Goal: Task Accomplishment & Management: Use online tool/utility

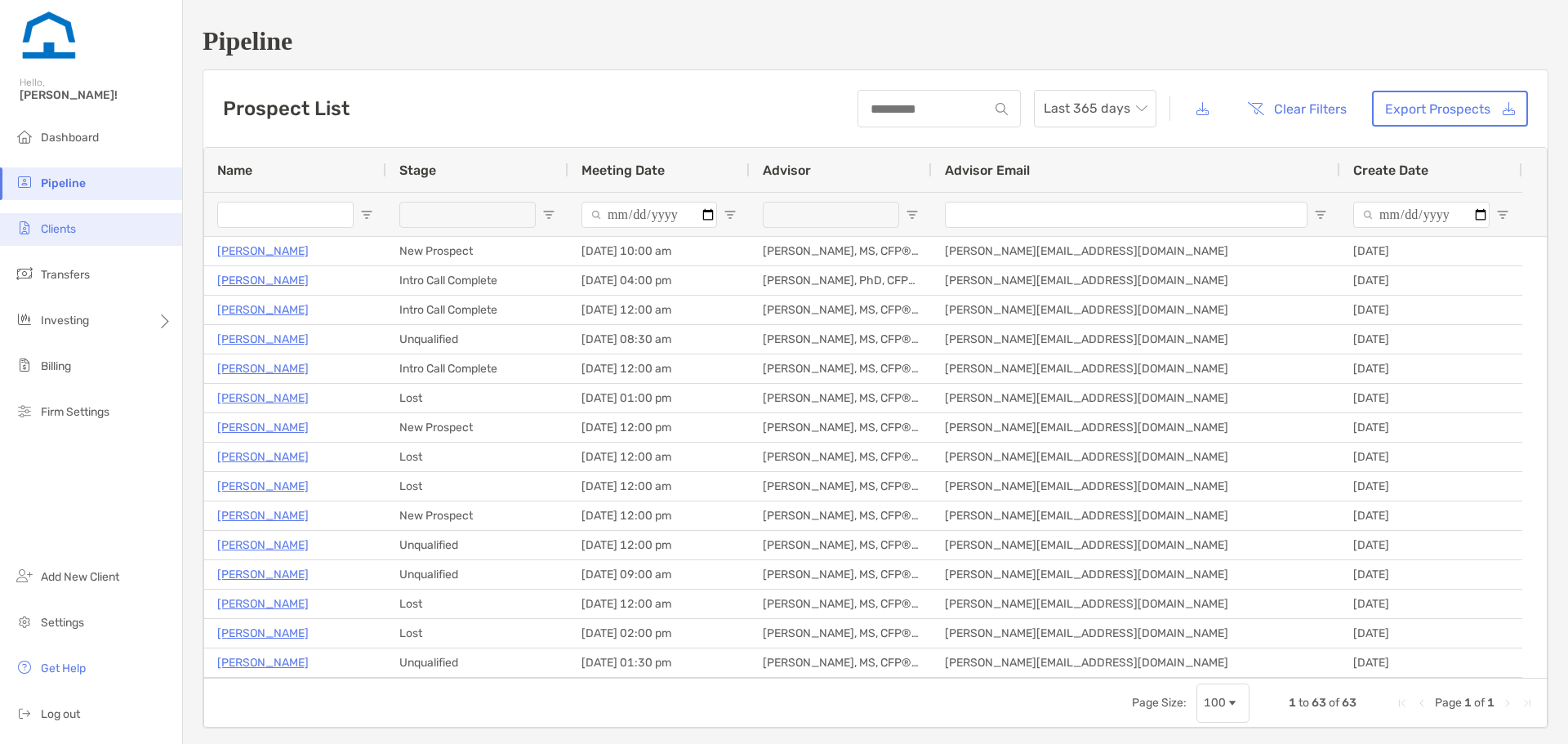
click at [117, 237] on li "Clients" at bounding box center [91, 230] width 182 height 33
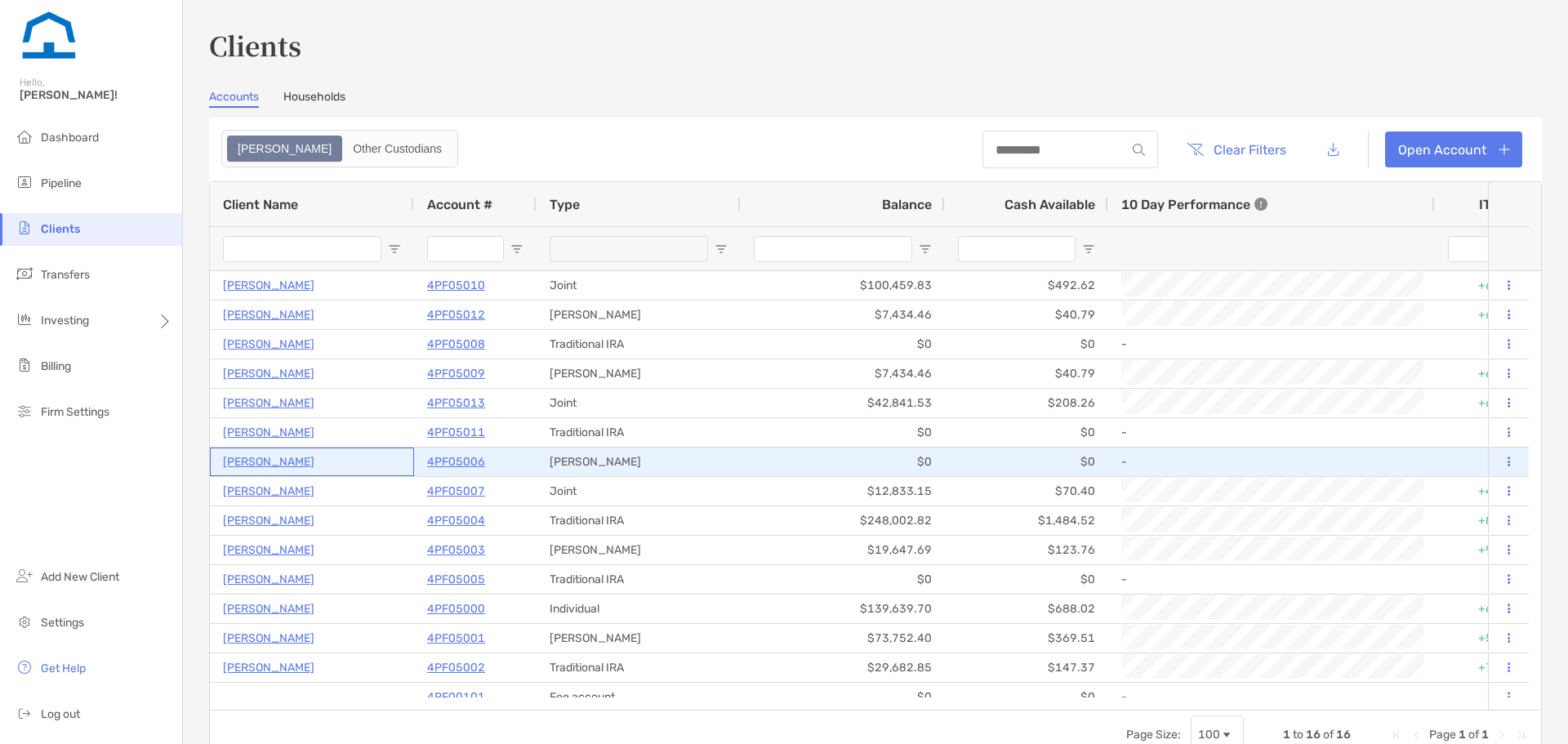
click at [263, 457] on p "[PERSON_NAME]" at bounding box center [269, 462] width 92 height 21
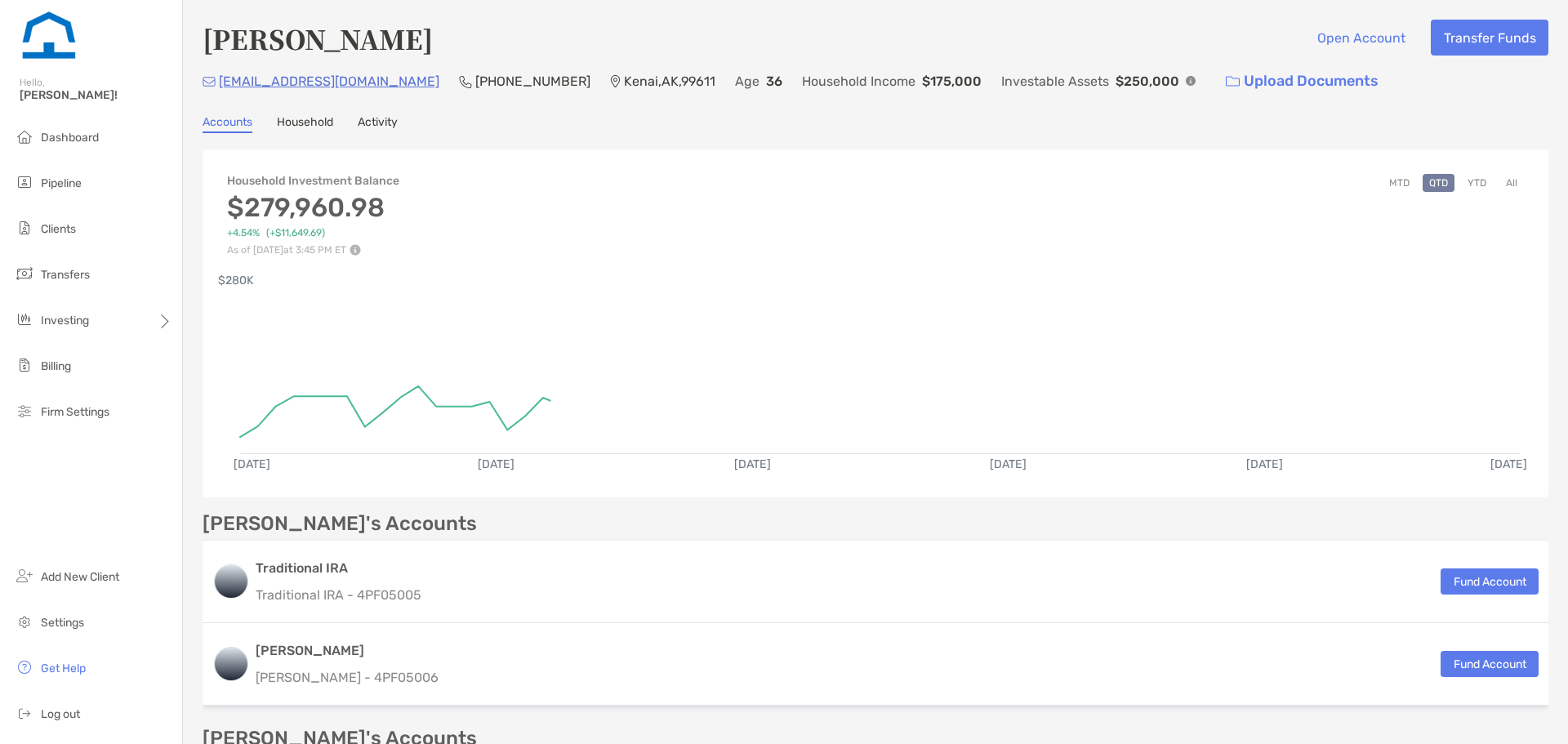
click at [320, 133] on div "Jeffrey Tuttle Open Account Transfer Funds jeffjt23@icloud.com (907) 252-0867 K…" at bounding box center [876, 549] width 1386 height 1098
click at [319, 125] on link "Household" at bounding box center [305, 124] width 56 height 18
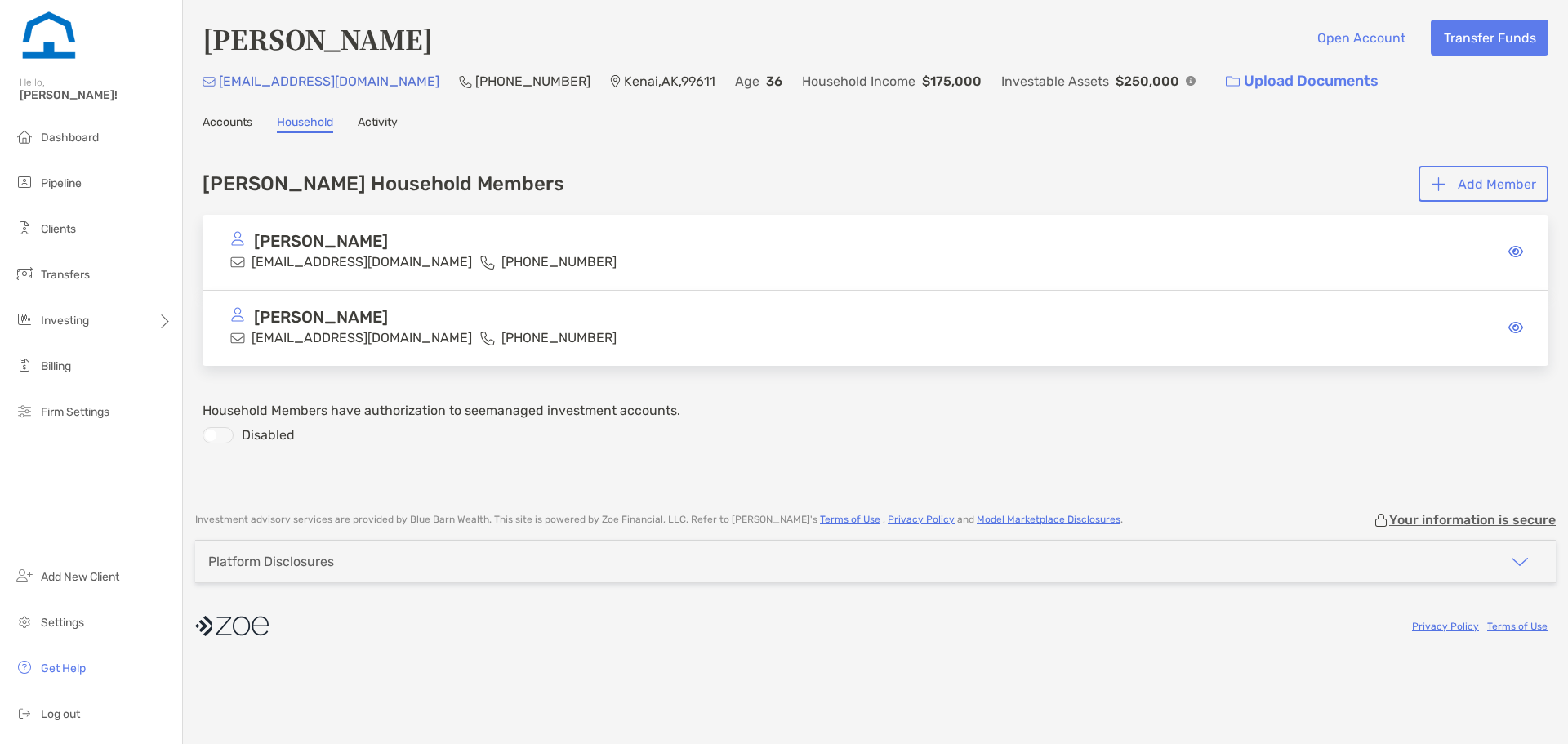
click at [240, 128] on link "Accounts" at bounding box center [227, 124] width 50 height 18
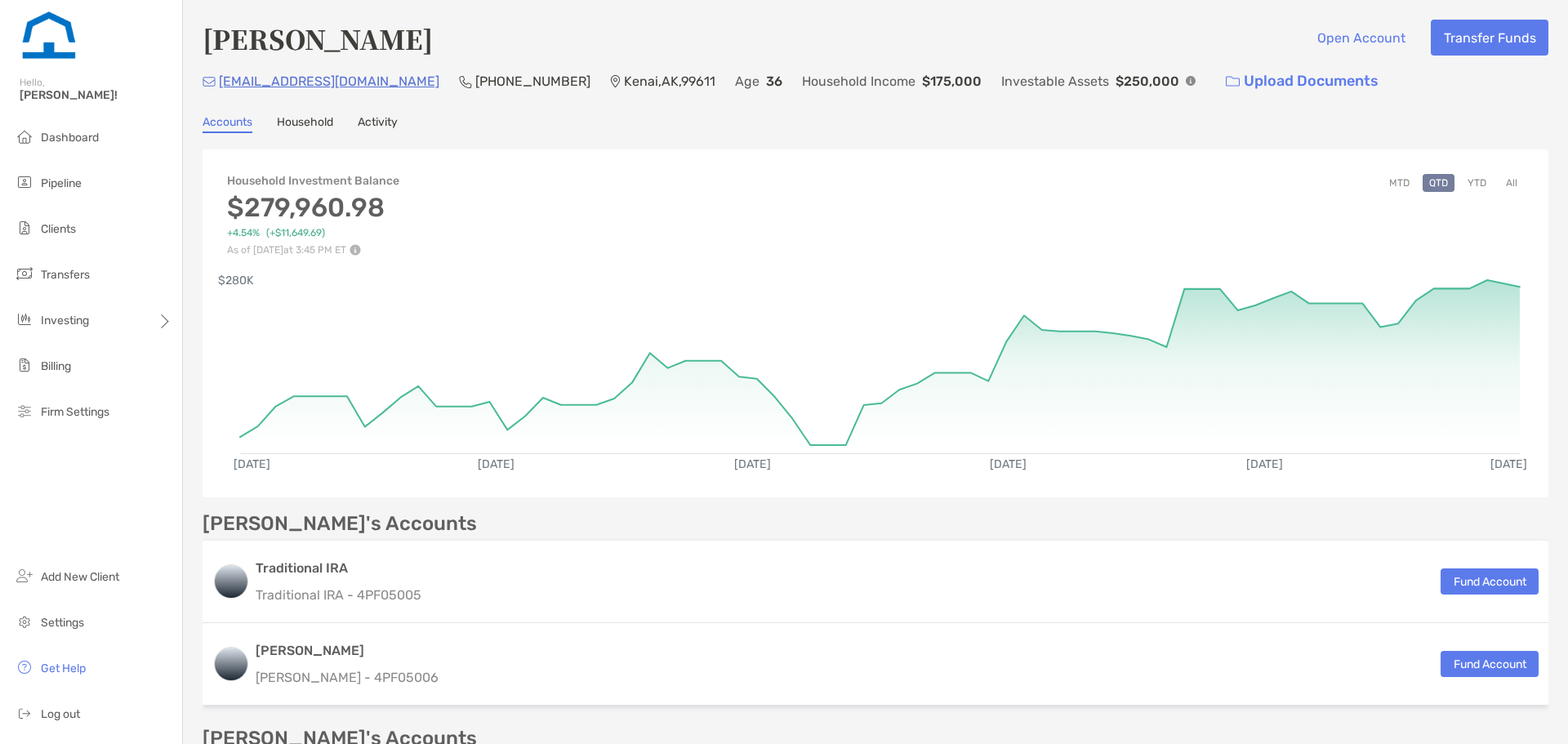
click at [1474, 188] on button "YTD" at bounding box center [1477, 182] width 32 height 18
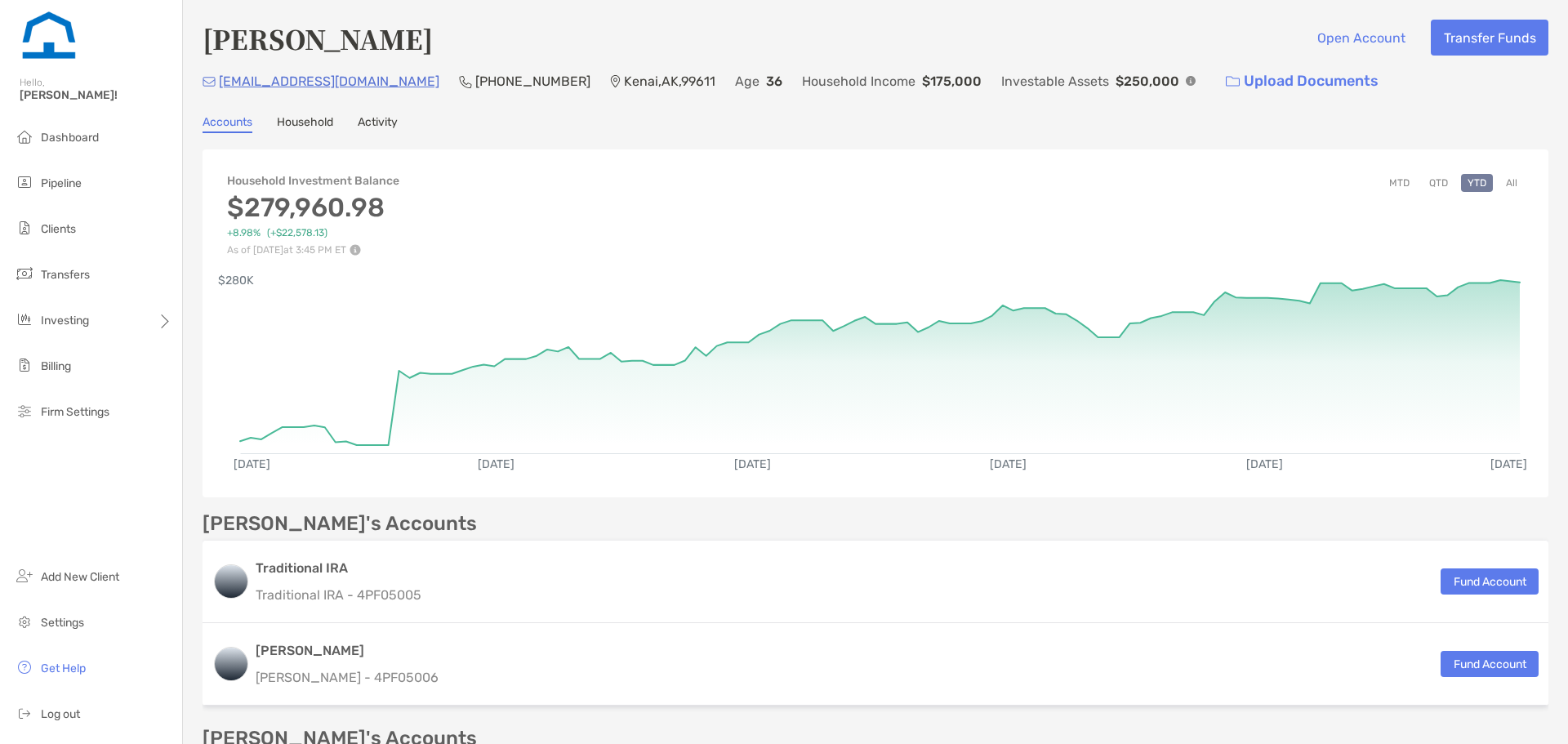
click at [1504, 188] on button "All" at bounding box center [1512, 182] width 24 height 18
click at [301, 111] on div "Jeffrey Tuttle Open Account Transfer Funds jeffjt23@icloud.com (907) 252-0867 K…" at bounding box center [876, 549] width 1386 height 1098
click at [307, 125] on link "Household" at bounding box center [305, 124] width 56 height 18
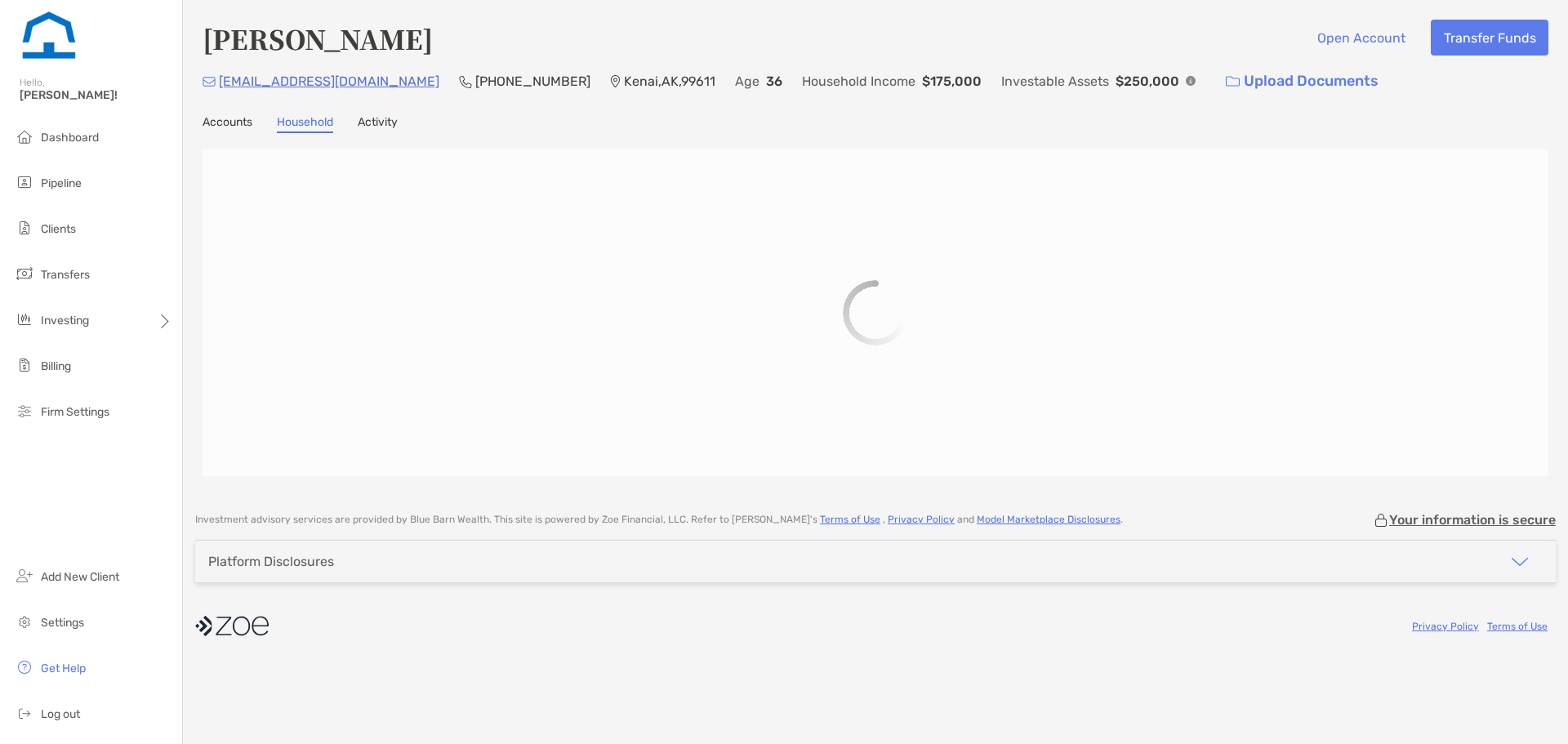
click at [248, 122] on link "Accounts" at bounding box center [227, 124] width 50 height 18
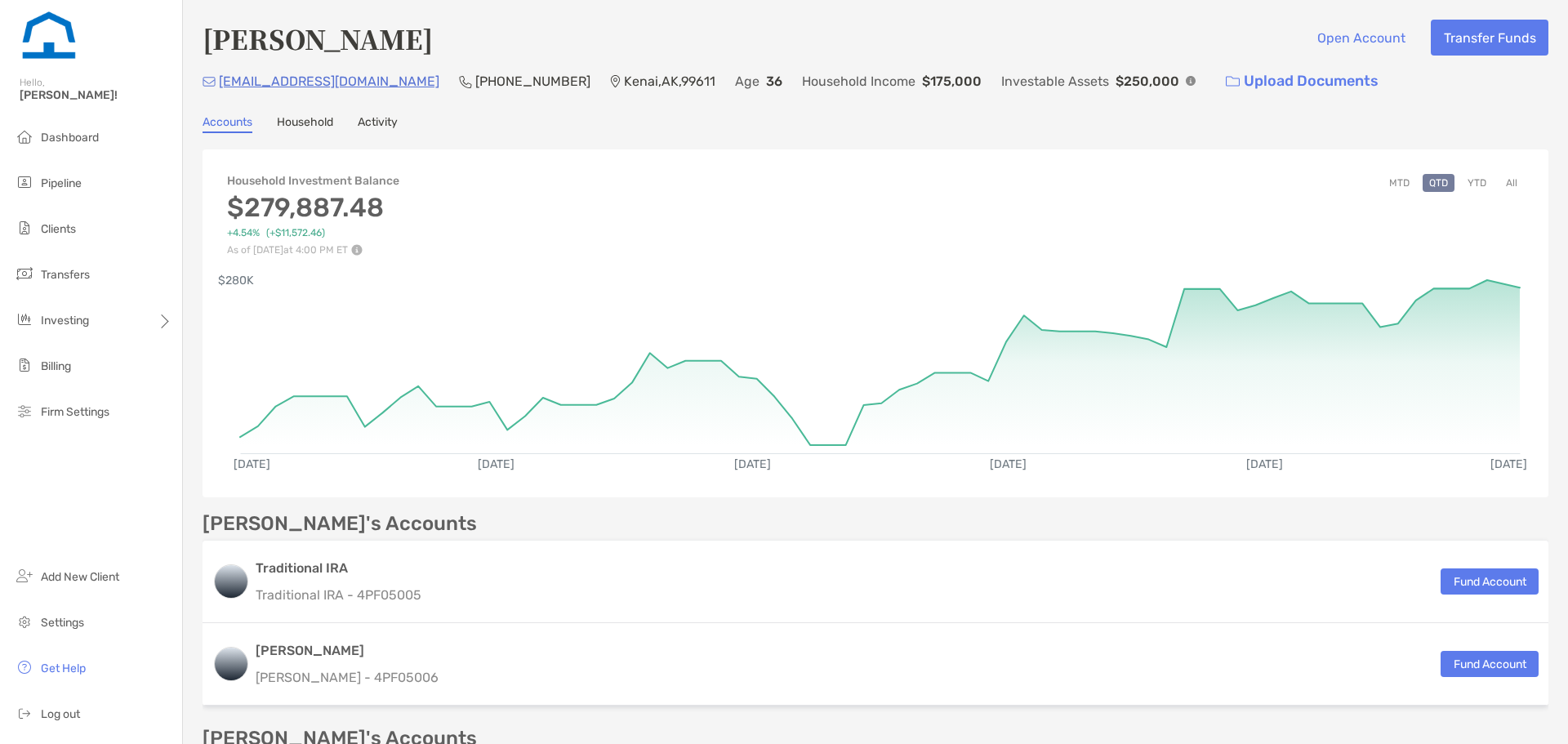
click at [1500, 178] on button "All" at bounding box center [1512, 182] width 24 height 18
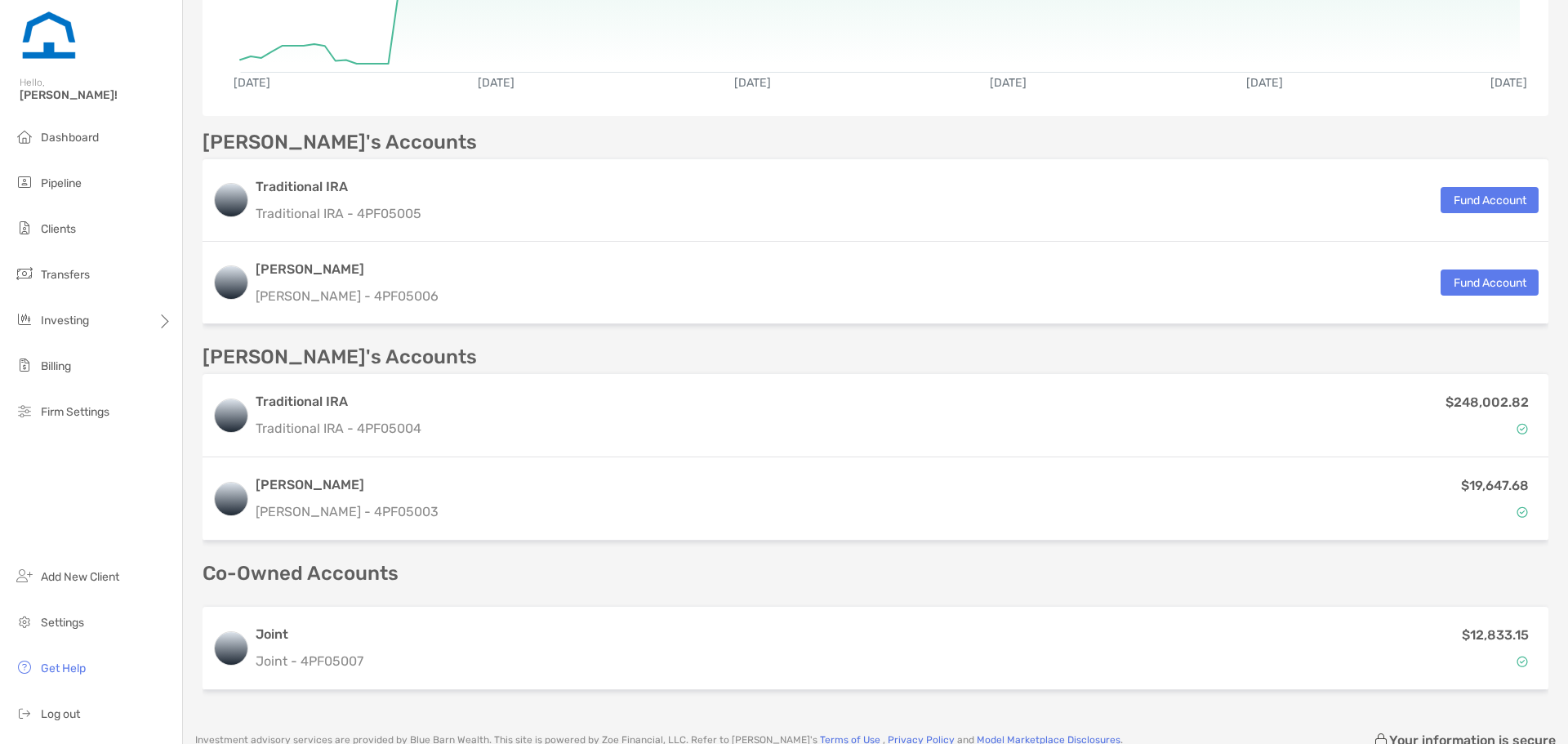
scroll to position [518, 0]
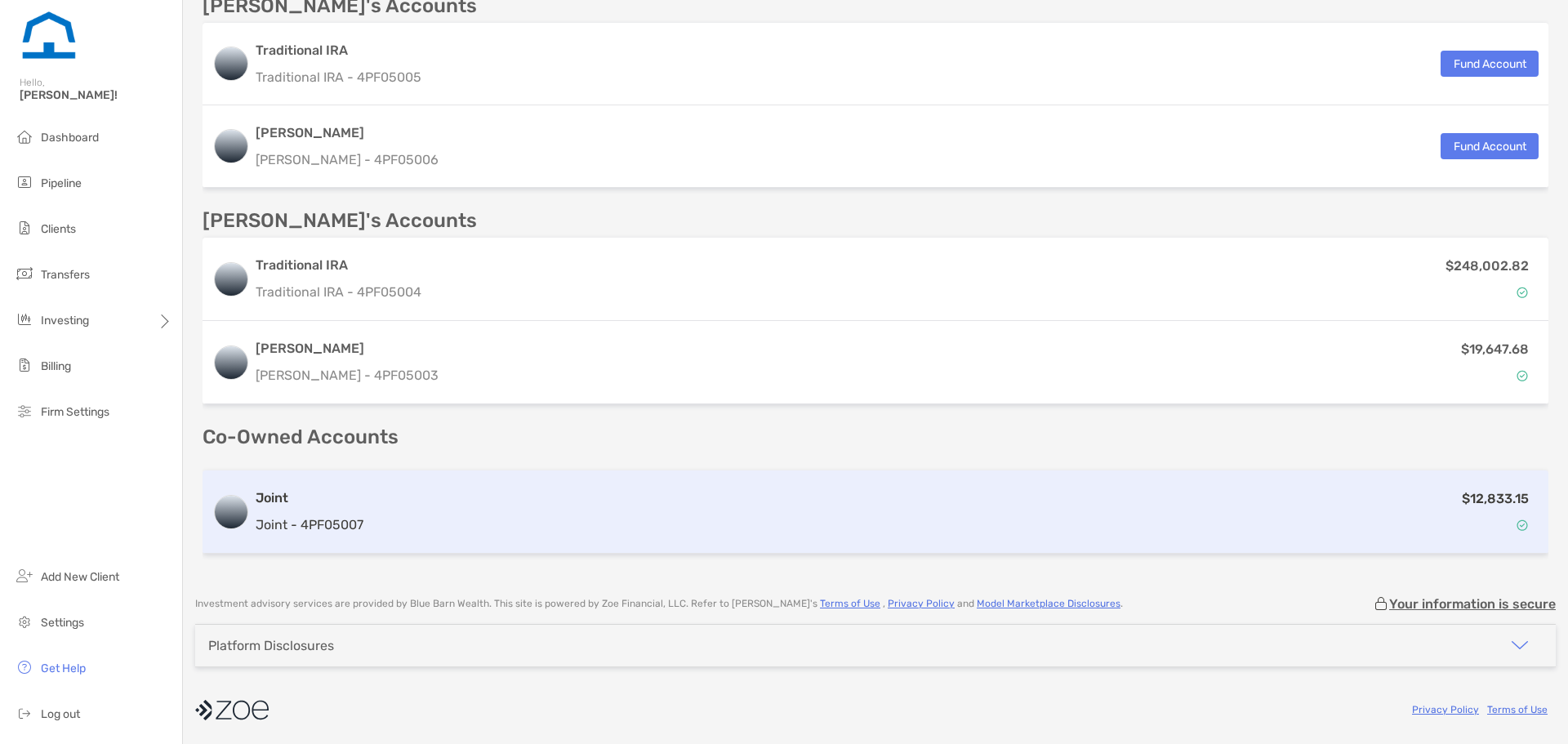
click at [298, 505] on h3 "Joint" at bounding box center [309, 498] width 108 height 20
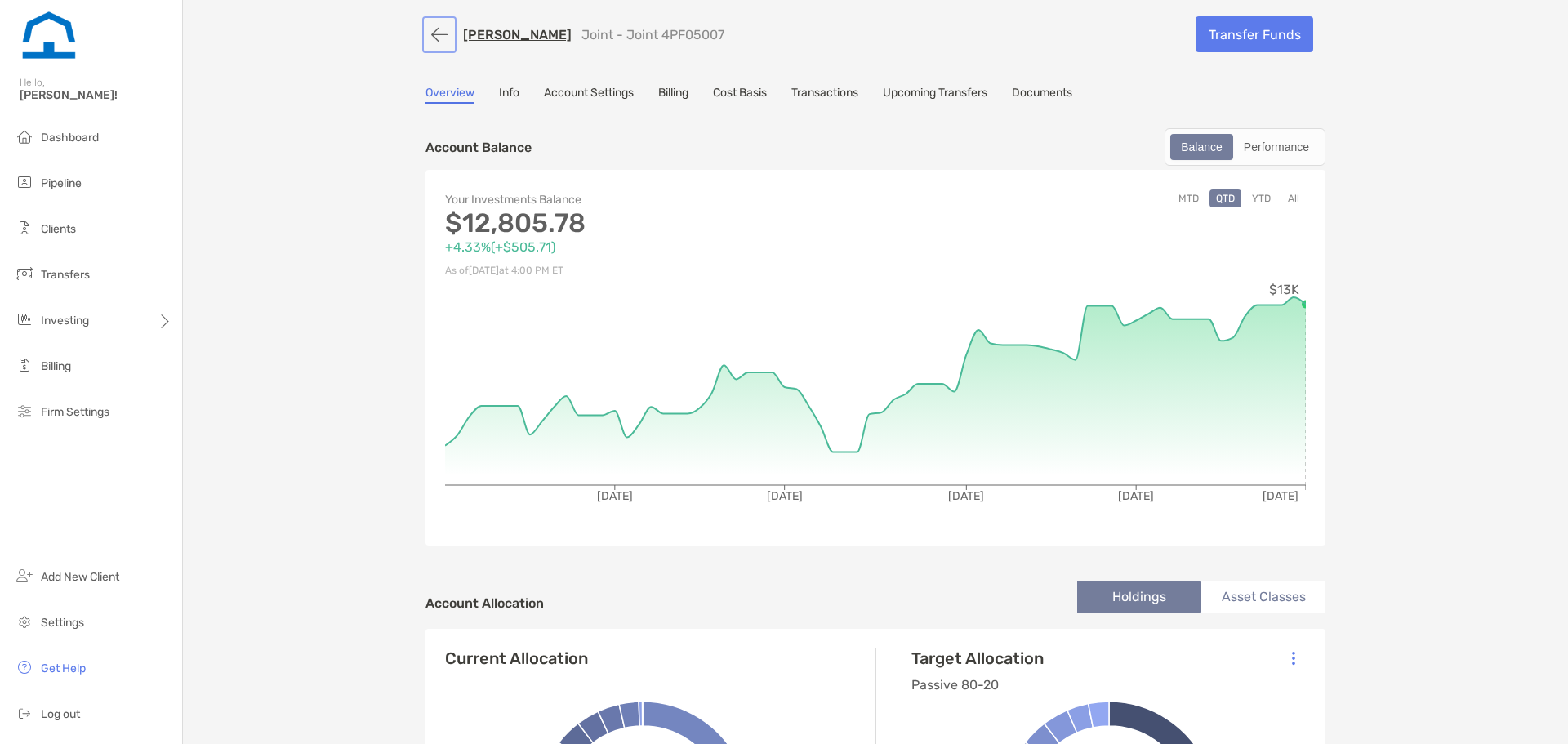
click at [433, 38] on button "button" at bounding box center [440, 35] width 28 height 30
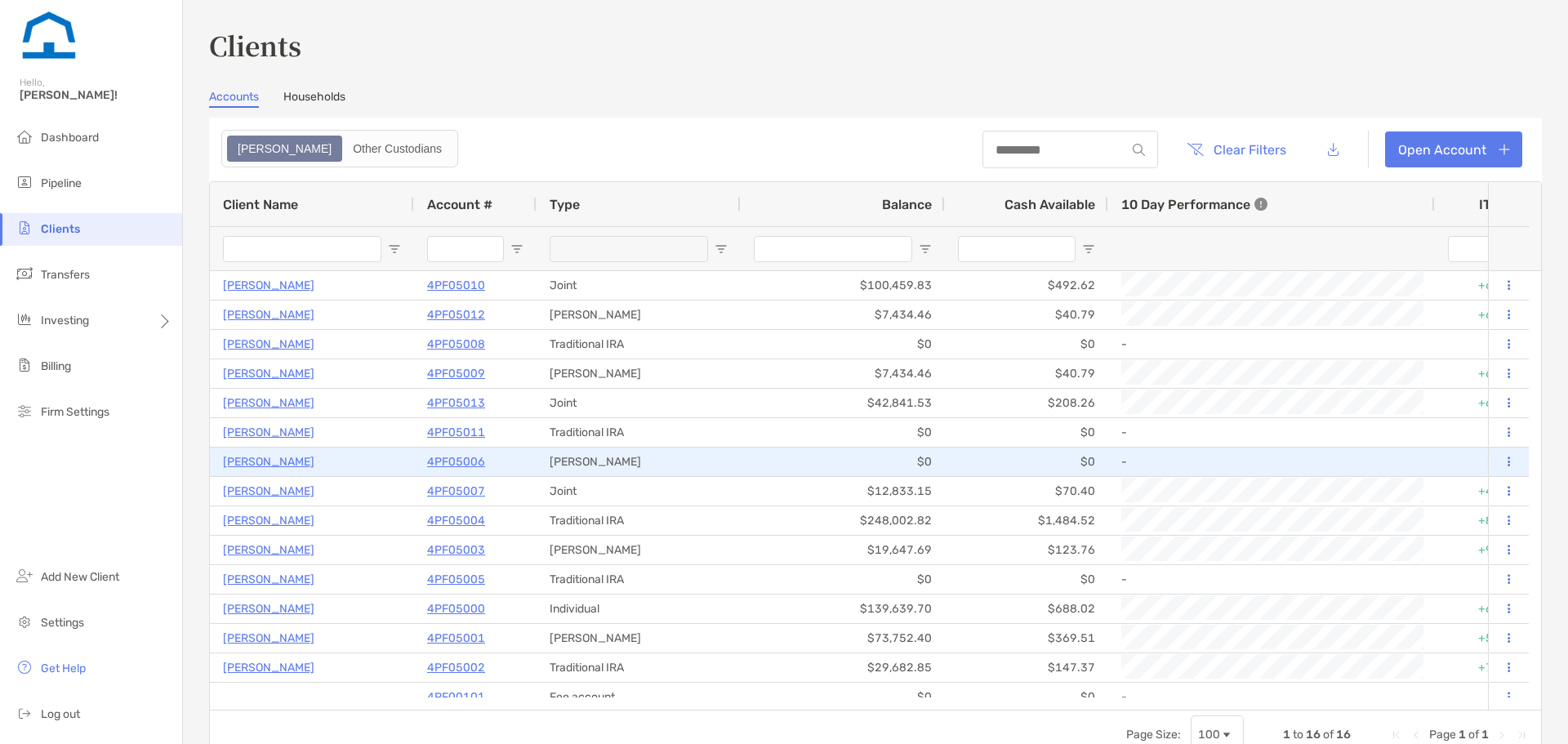
click at [259, 462] on p "[PERSON_NAME]" at bounding box center [269, 462] width 92 height 21
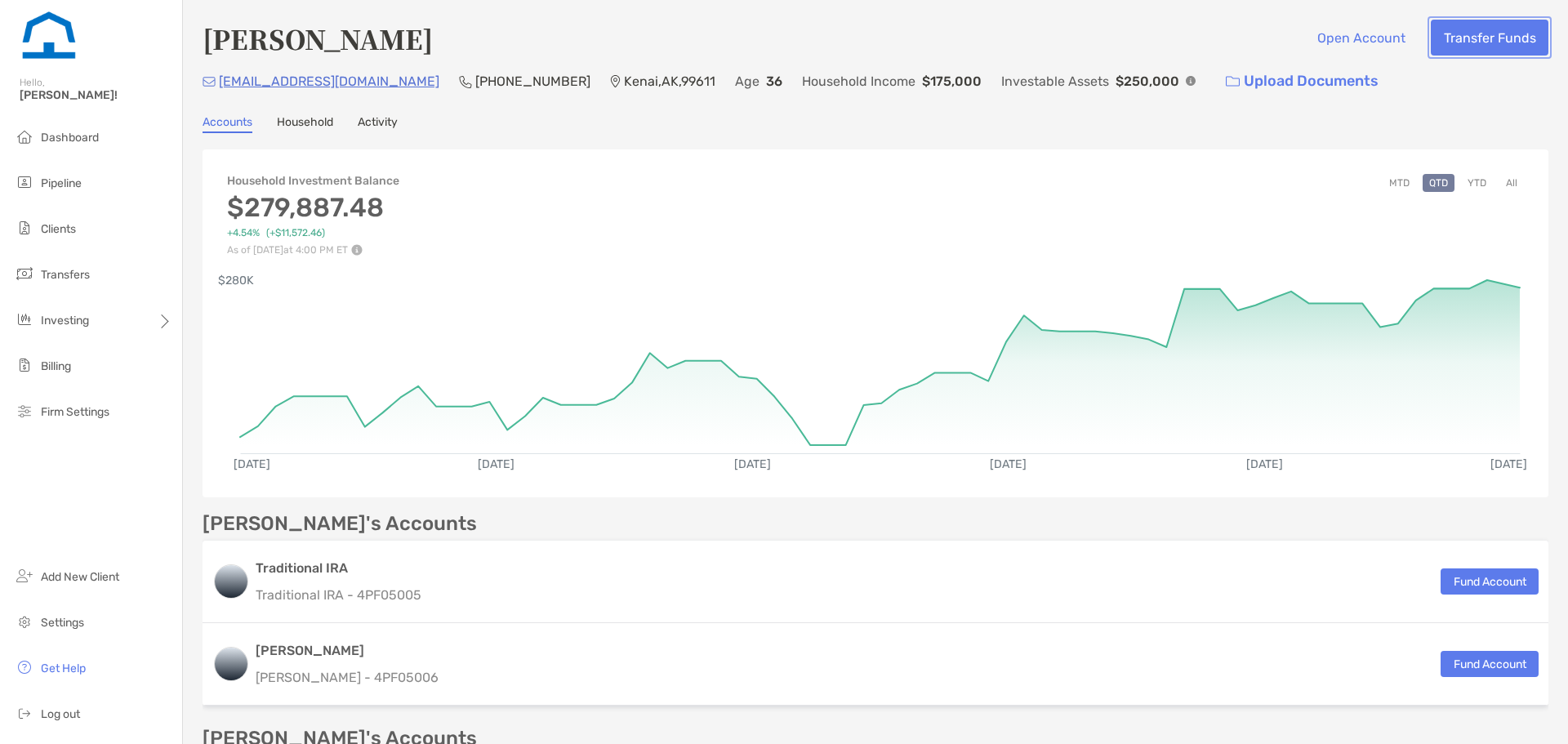
click at [1473, 39] on button "Transfer Funds" at bounding box center [1490, 38] width 117 height 36
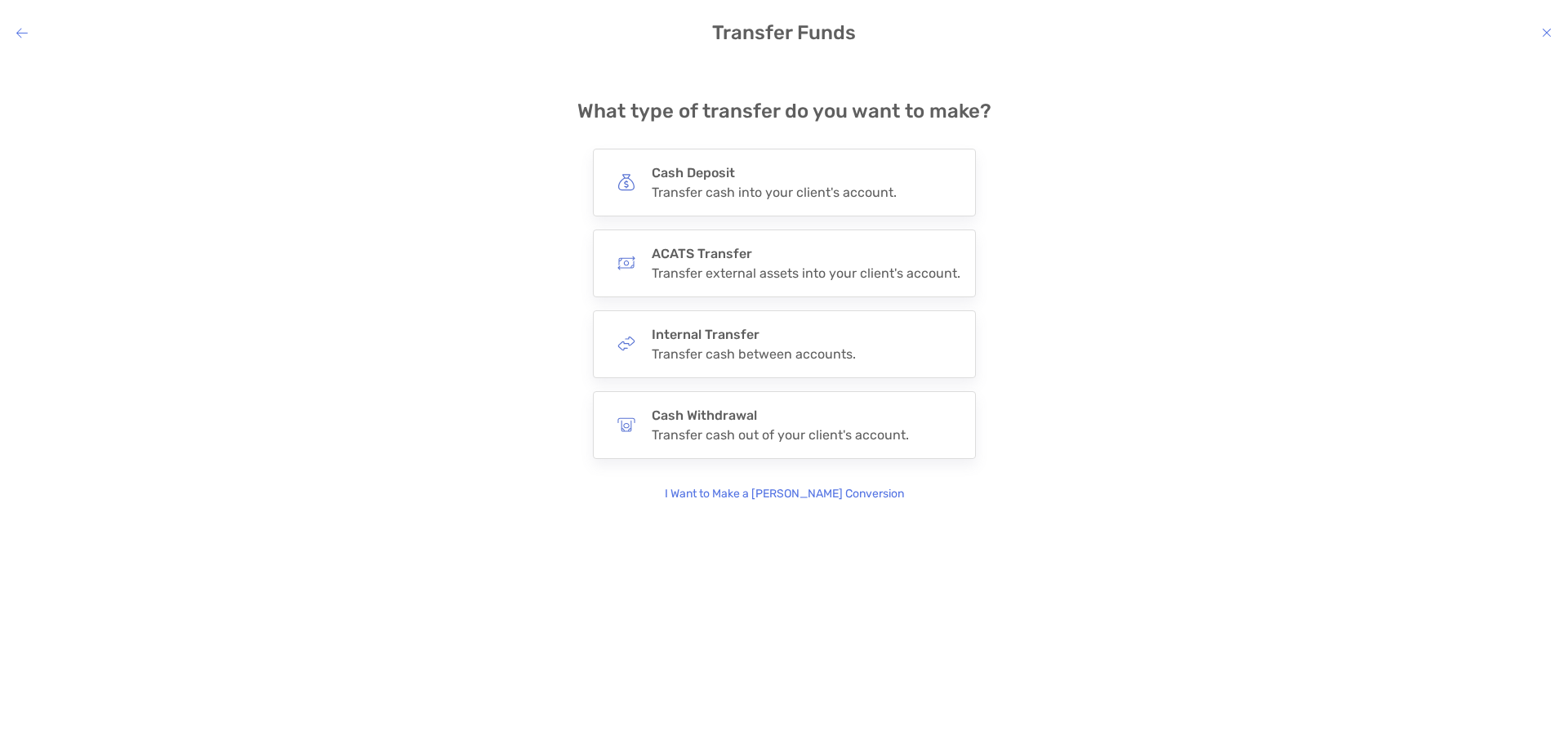
drag, startPoint x: 18, startPoint y: 34, endPoint x: 23, endPoint y: 22, distance: 13.0
click at [17, 34] on icon "modal" at bounding box center [22, 32] width 11 height 13
